Goal: Check status: Check status

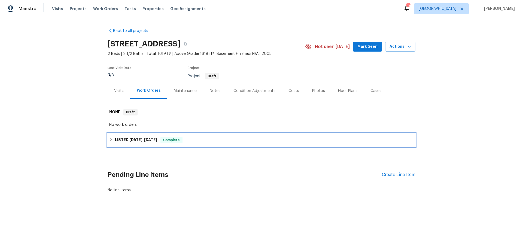
click at [134, 140] on span "[DATE]" at bounding box center [135, 140] width 13 height 4
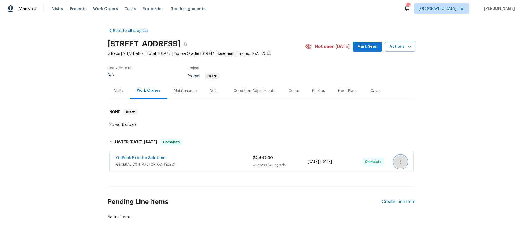
click at [400, 162] on icon "button" at bounding box center [400, 161] width 1 height 4
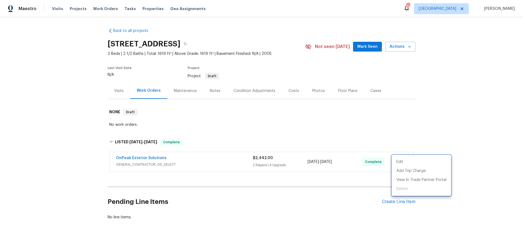
click at [350, 209] on div at bounding box center [261, 120] width 523 height 241
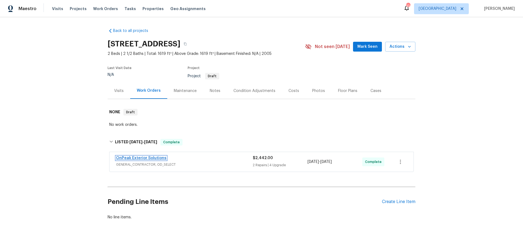
click at [146, 157] on link "OnPeak Exterior Solutions" at bounding box center [141, 158] width 50 height 4
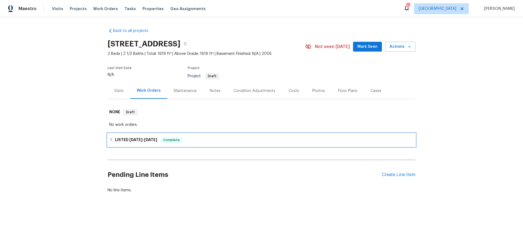
click at [136, 141] on span "[DATE]" at bounding box center [135, 140] width 13 height 4
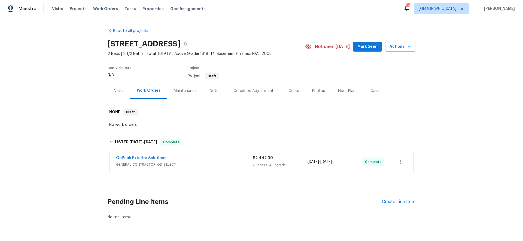
click at [139, 163] on span "GENERAL_CONTRACTOR, OD_SELECT" at bounding box center [184, 164] width 137 height 5
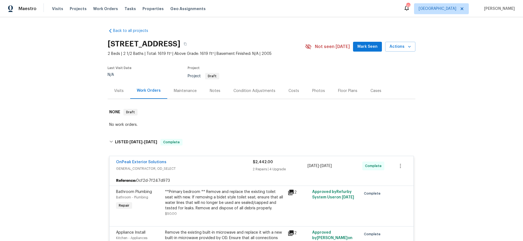
drag, startPoint x: 168, startPoint y: 181, endPoint x: 143, endPoint y: 181, distance: 24.3
click at [141, 181] on div "Reference: 0cf2d-7f247d973" at bounding box center [262, 180] width 304 height 10
drag, startPoint x: 167, startPoint y: 180, endPoint x: 142, endPoint y: 180, distance: 24.3
click at [142, 180] on div "Reference: 0cf2d-7f247d973" at bounding box center [262, 180] width 304 height 10
click at [171, 181] on div "Reference: 0cf2d-7f247d973" at bounding box center [262, 180] width 304 height 10
